Goal: Task Accomplishment & Management: Manage account settings

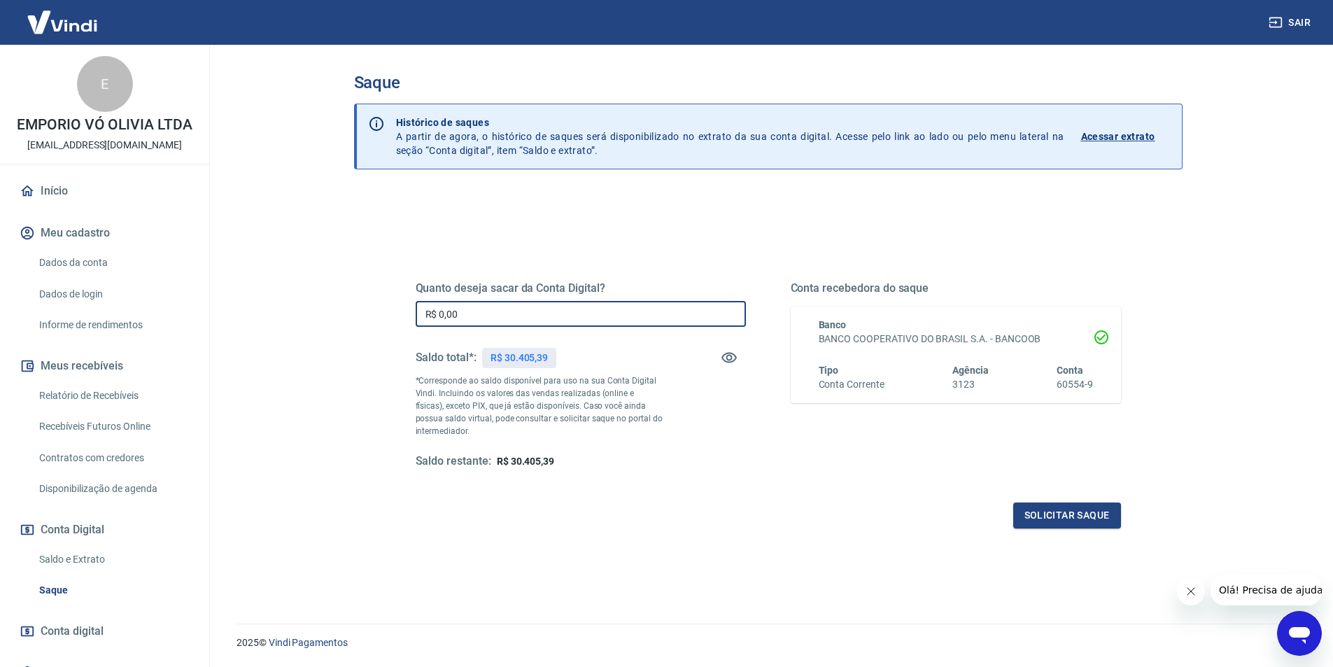
click at [530, 320] on input "R$ 0,00" at bounding box center [581, 314] width 330 height 26
type input "R$ 30.405,39"
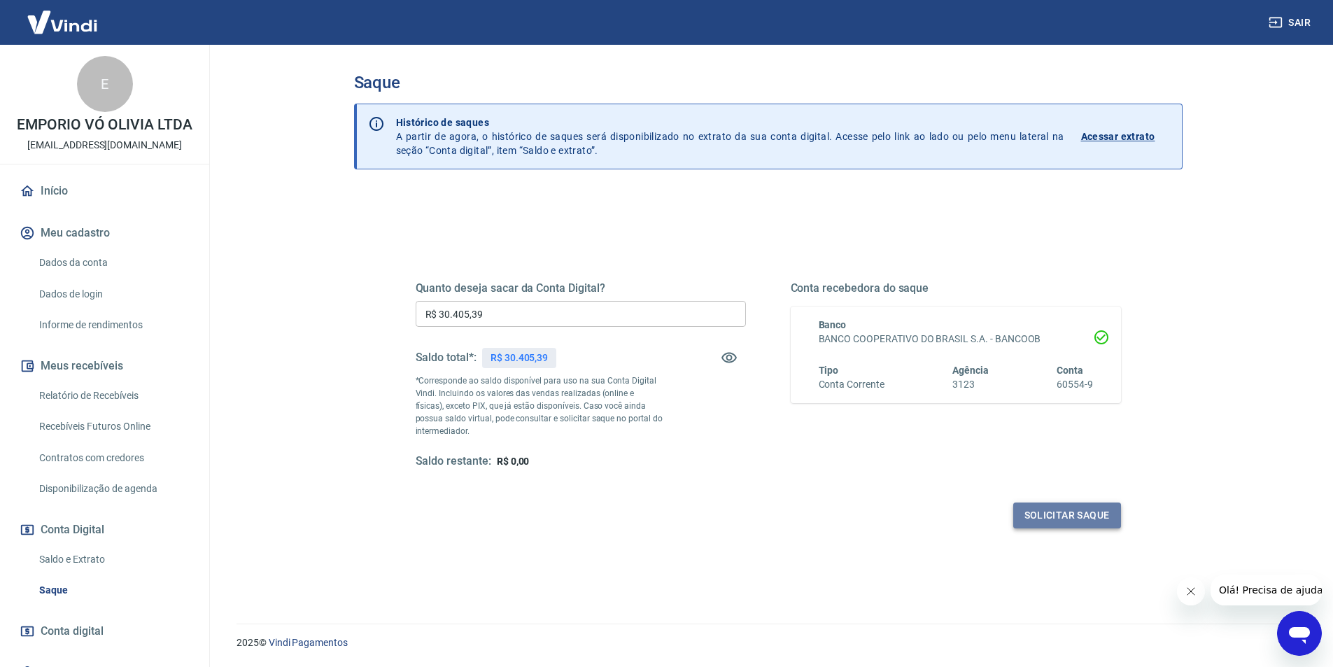
click at [1043, 509] on button "Solicitar saque" at bounding box center [1067, 515] width 108 height 26
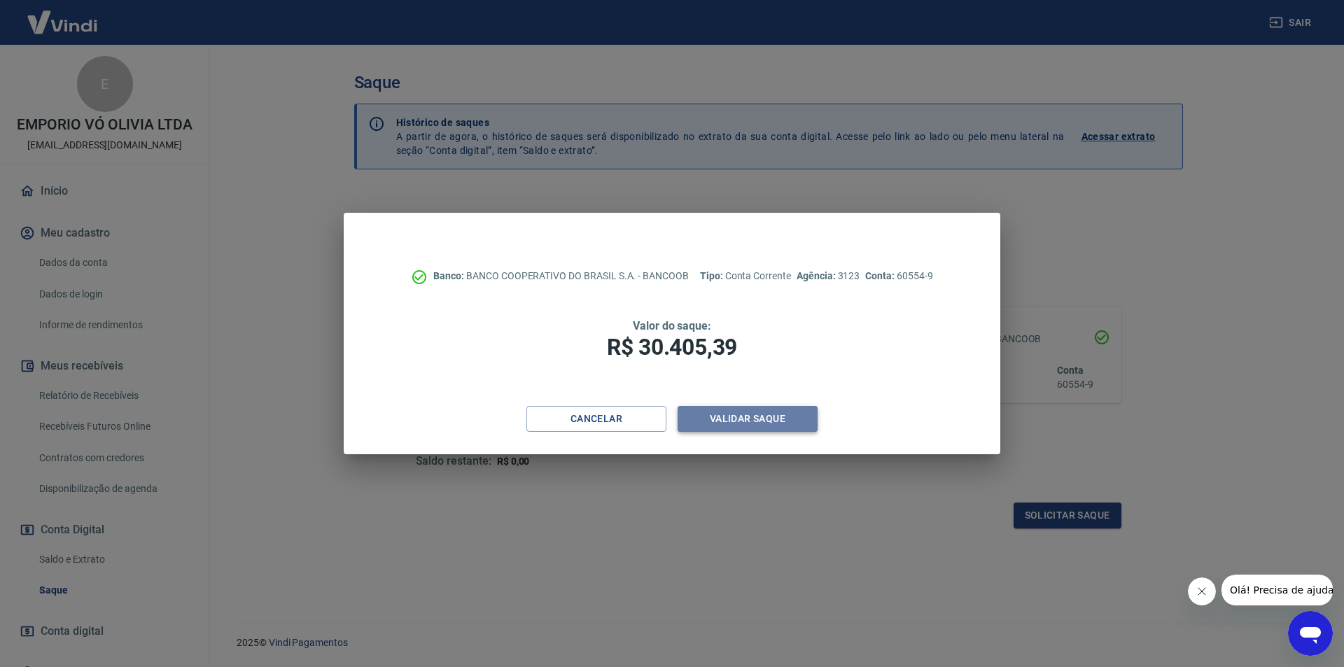
click at [742, 421] on button "Validar saque" at bounding box center [747, 419] width 140 height 26
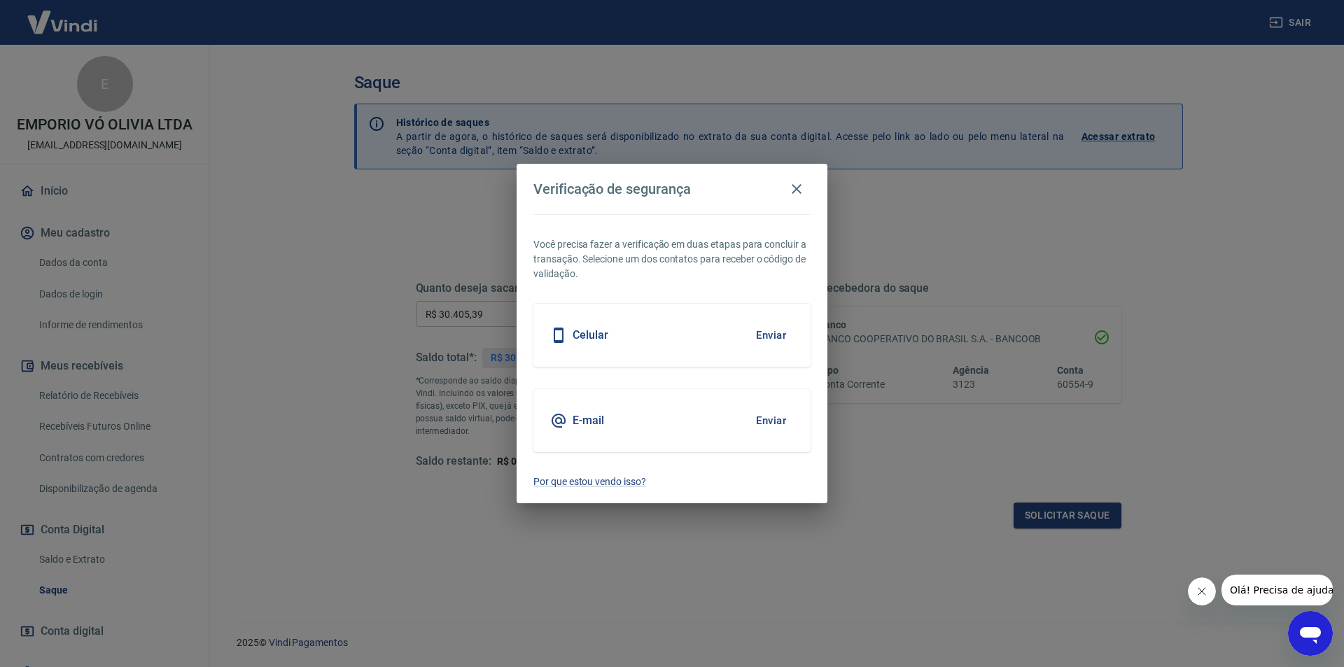
drag, startPoint x: 796, startPoint y: 413, endPoint x: 777, endPoint y: 420, distance: 20.1
click at [794, 413] on div "E-mail Enviar" at bounding box center [671, 420] width 277 height 63
click at [774, 421] on button "Enviar" at bounding box center [770, 420] width 45 height 29
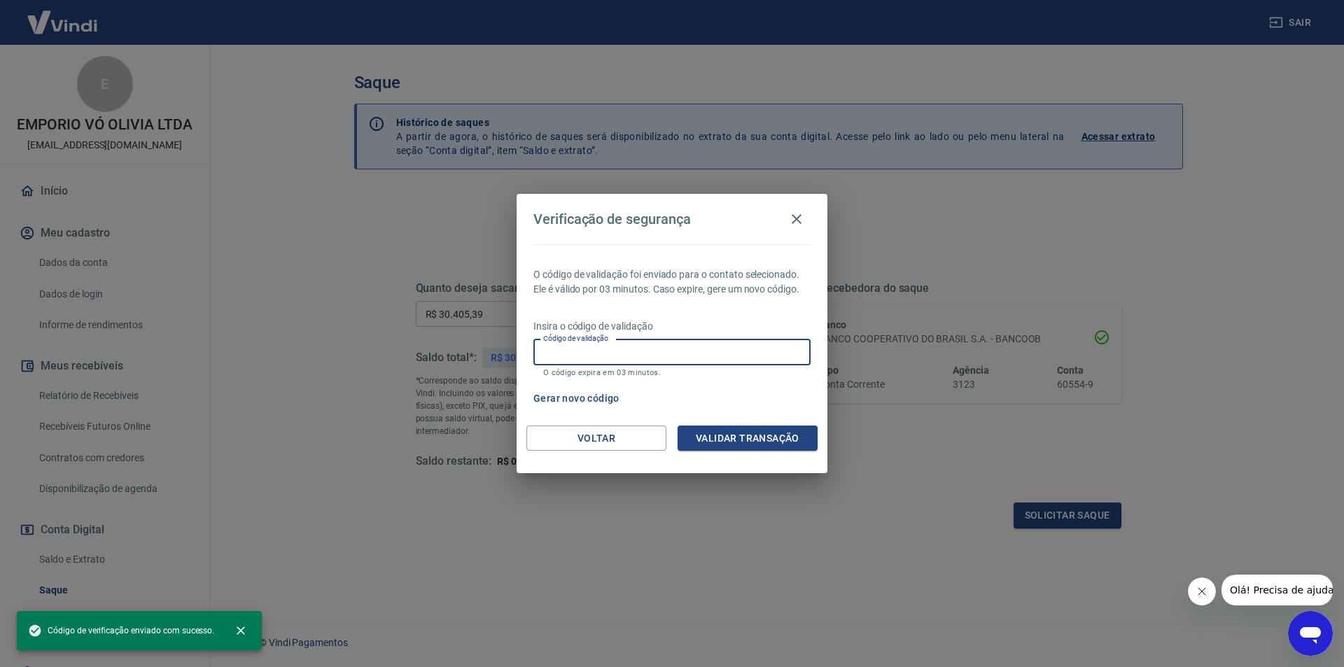
click at [624, 353] on input "Código de validação" at bounding box center [671, 352] width 277 height 26
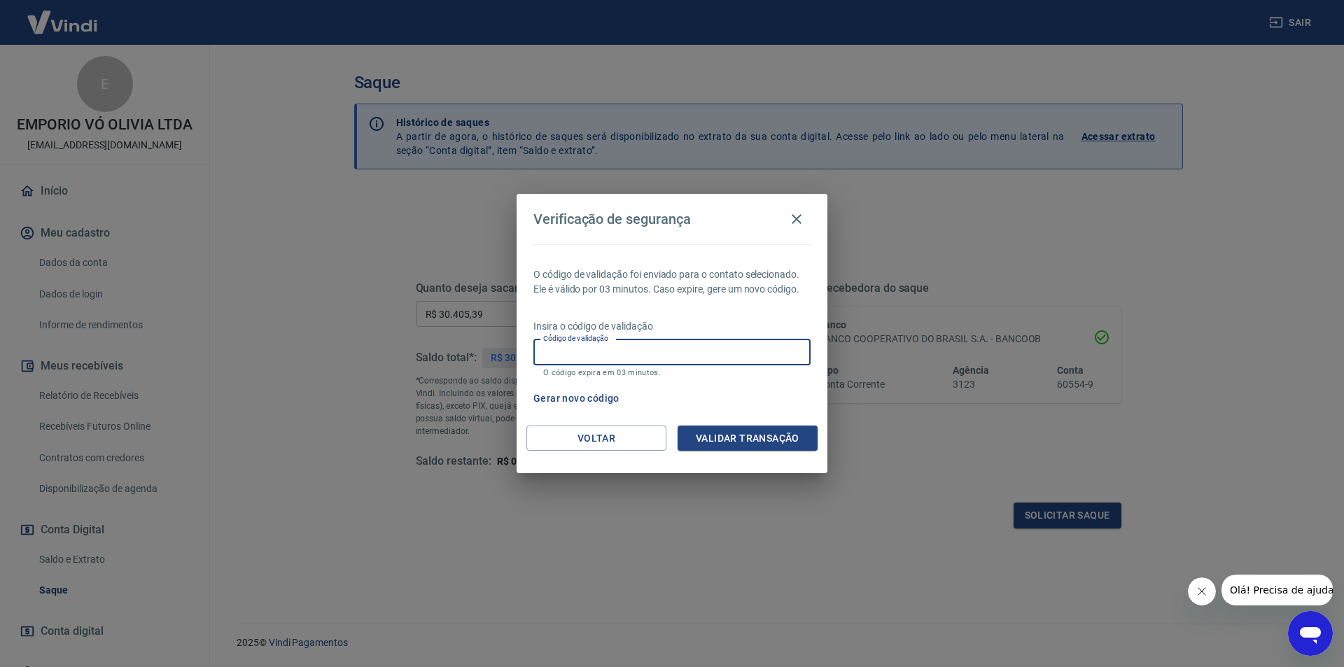
paste input "457422"
type input "457422"
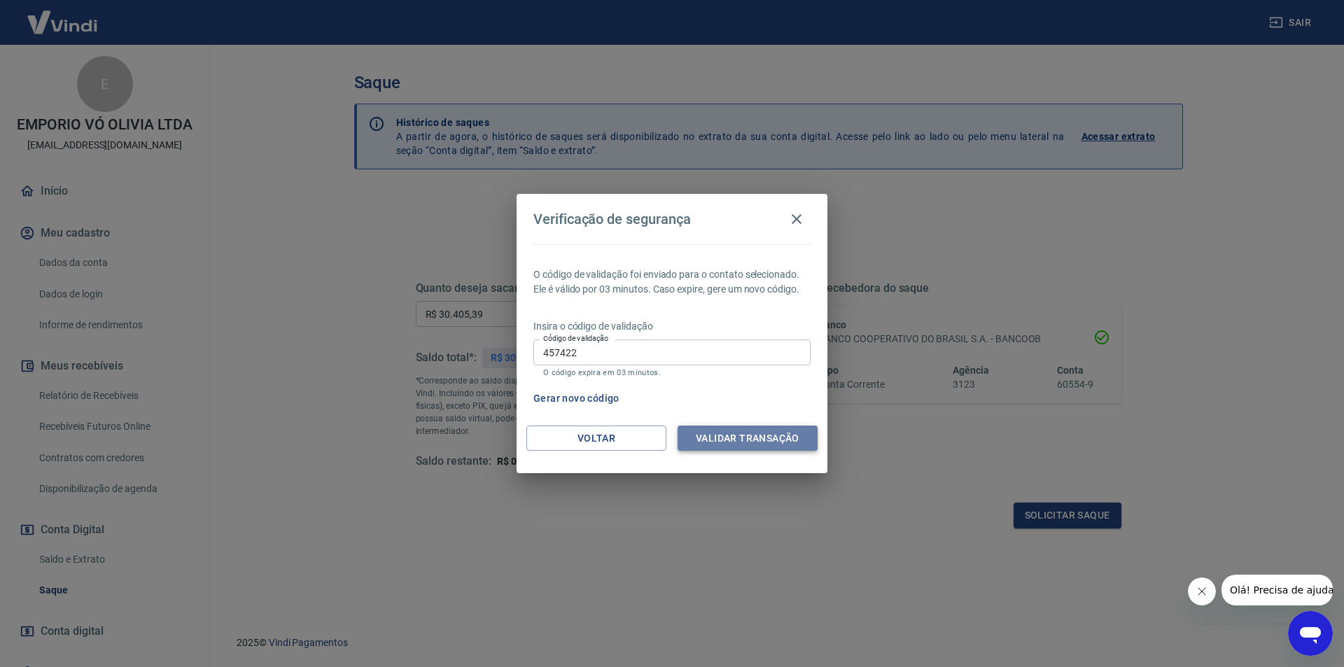
click at [776, 433] on button "Validar transação" at bounding box center [747, 438] width 140 height 26
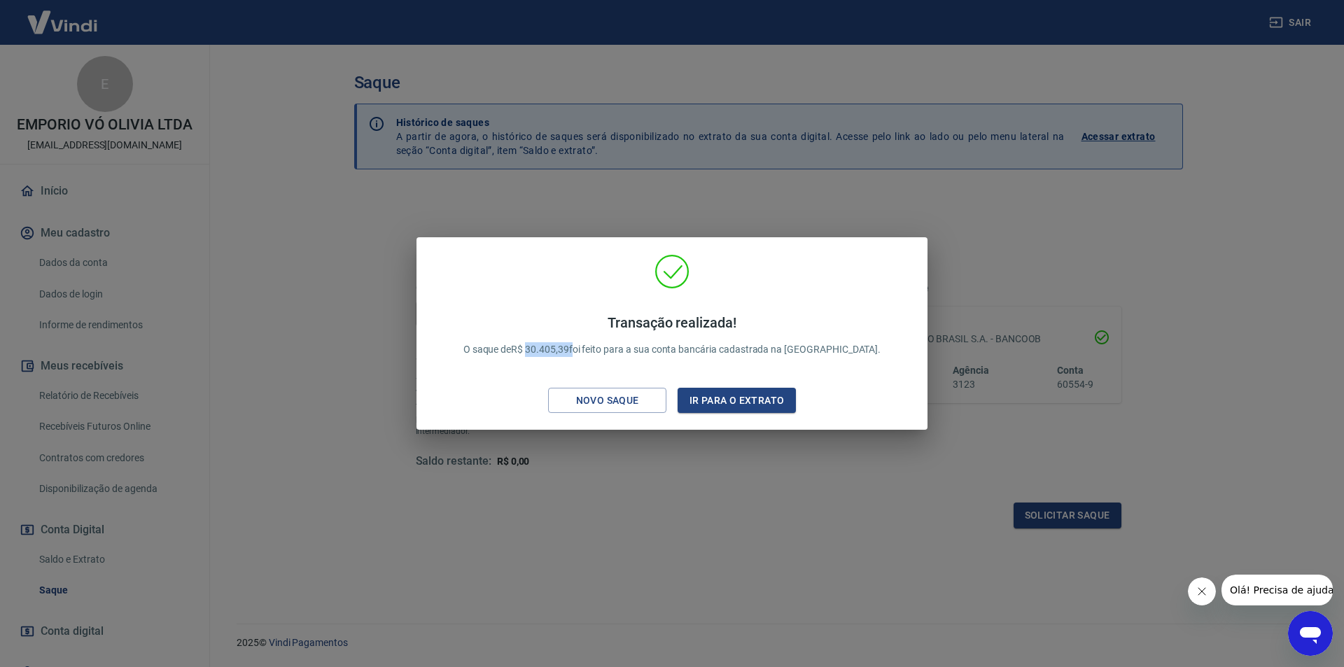
drag, startPoint x: 607, startPoint y: 348, endPoint x: 565, endPoint y: 346, distance: 42.7
click at [565, 346] on p "Transação realizada! O saque de R$ 30.405,39 foi feito para a sua conta bancári…" at bounding box center [672, 335] width 418 height 43
copy p "30.405,39"
